Goal: Find specific page/section: Find specific page/section

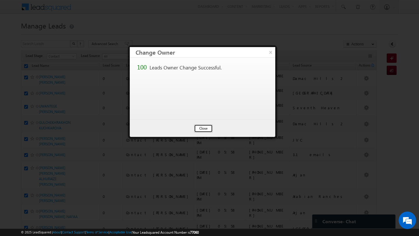
click at [202, 131] on button "Close" at bounding box center [203, 128] width 19 height 8
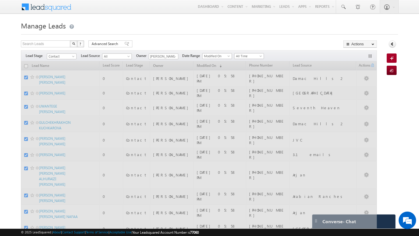
checkbox input "false"
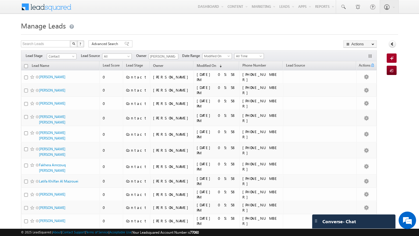
click at [29, 8] on span at bounding box center [50, 6] width 42 height 10
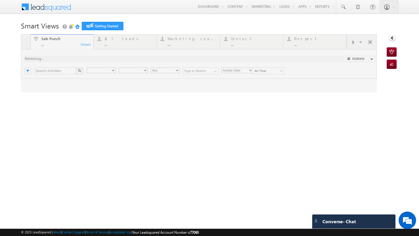
type input "Any Owner"
